Goal: Task Accomplishment & Management: Manage account settings

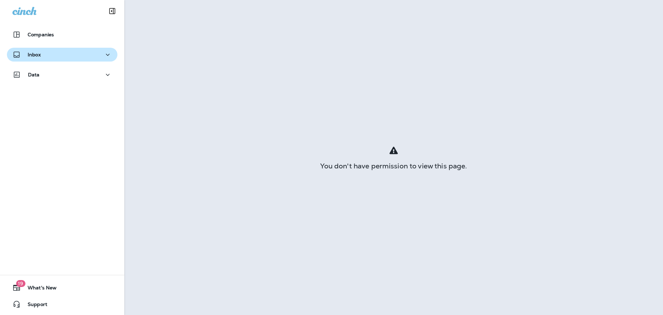
click at [30, 52] on p "Inbox" at bounding box center [34, 55] width 13 height 6
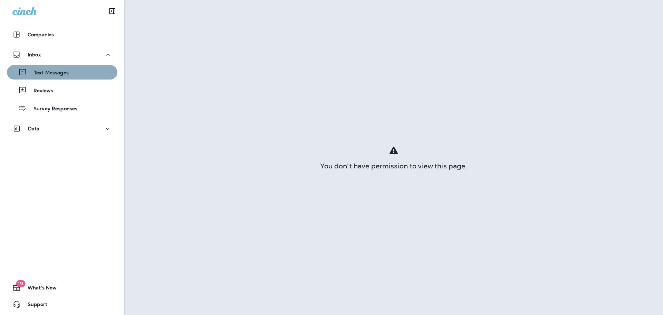
click at [86, 78] on button "Text Messages" at bounding box center [62, 72] width 111 height 15
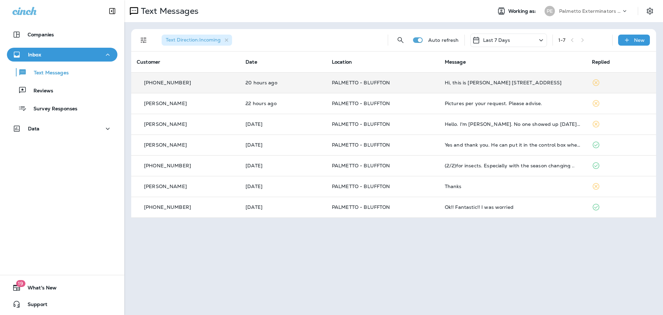
click at [436, 88] on td "PALMETTO - BLUFFTON" at bounding box center [383, 82] width 113 height 21
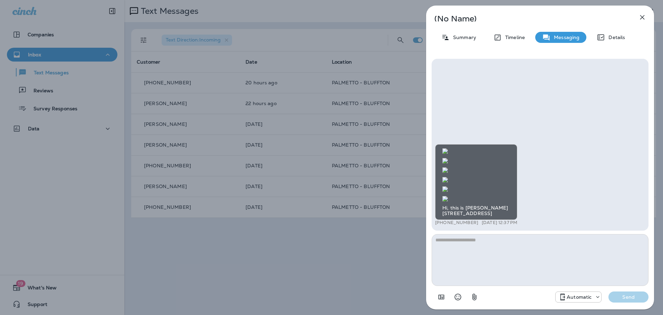
scroll to position [-35, 0]
click at [448, 196] on img at bounding box center [446, 199] width 6 height 6
click at [448, 167] on img at bounding box center [446, 170] width 6 height 6
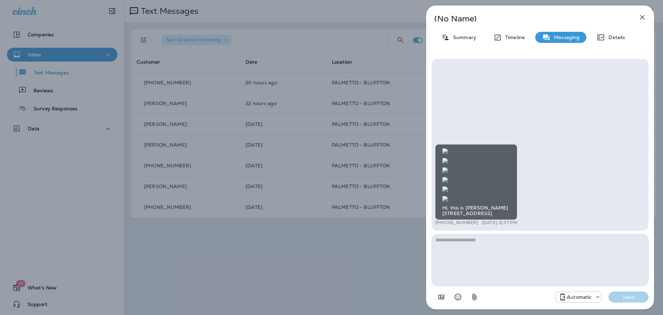
click at [448, 154] on img at bounding box center [446, 151] width 6 height 6
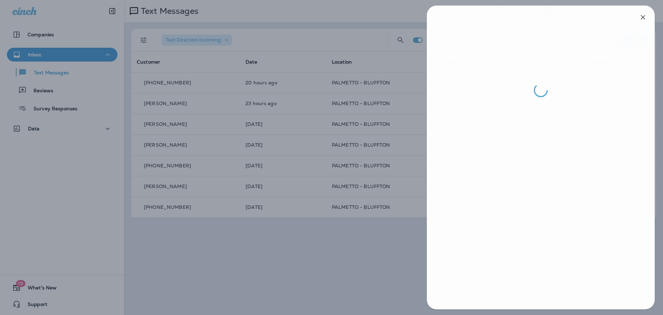
click at [288, 244] on div at bounding box center [332, 157] width 663 height 315
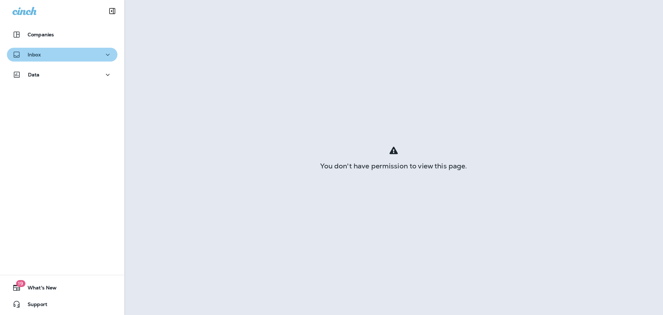
click at [99, 55] on div "Inbox" at bounding box center [62, 54] width 100 height 9
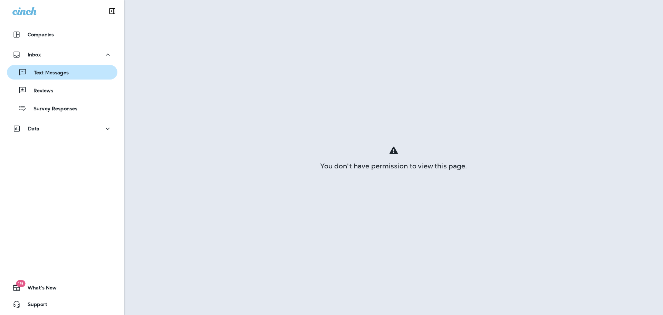
click at [46, 73] on p "Text Messages" at bounding box center [48, 73] width 42 height 7
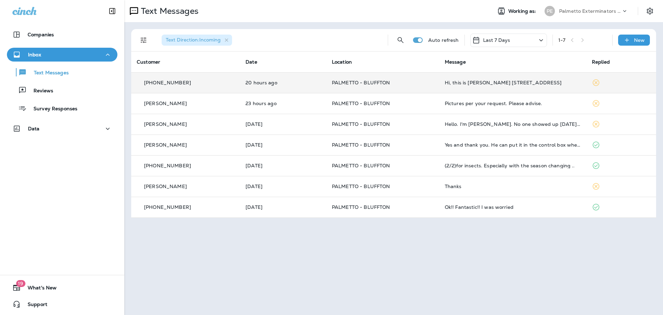
click at [206, 87] on td "[PHONE_NUMBER]" at bounding box center [185, 82] width 109 height 21
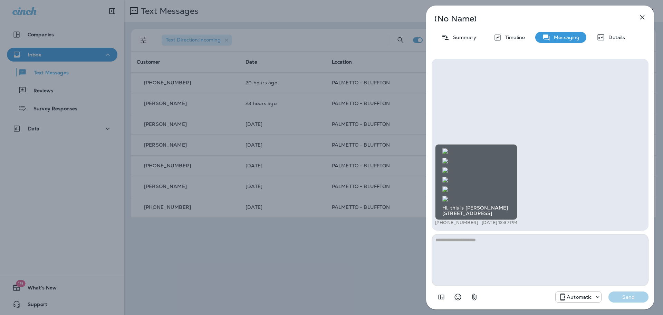
scroll to position [-35, 0]
click at [448, 196] on img at bounding box center [446, 199] width 6 height 6
click at [448, 148] on img at bounding box center [446, 151] width 6 height 6
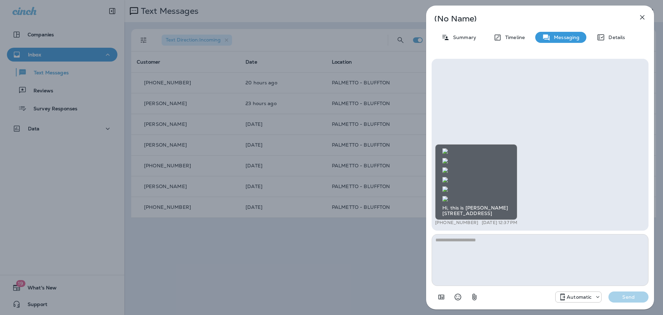
drag, startPoint x: 352, startPoint y: 262, endPoint x: 350, endPoint y: 269, distance: 7.5
click at [350, 269] on div "(No Name) Summary Timeline Messaging Details Hi, this is Patty Cooper 9 East Su…" at bounding box center [331, 157] width 663 height 315
